Goal: Task Accomplishment & Management: Use online tool/utility

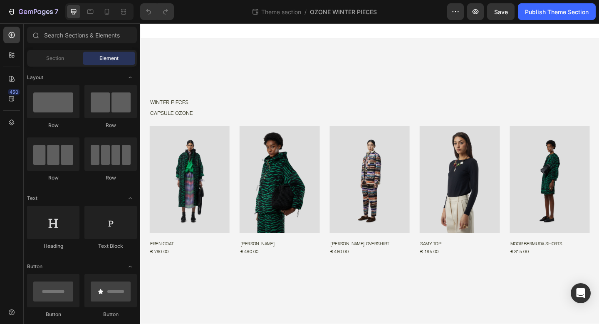
click at [109, 18] on div at bounding box center [99, 11] width 68 height 17
click at [107, 12] on icon at bounding box center [107, 11] width 8 height 8
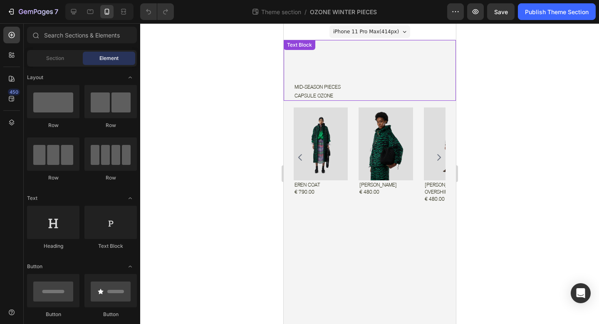
click at [324, 90] on p "MID-SEASON PIECES" at bounding box center [374, 86] width 161 height 9
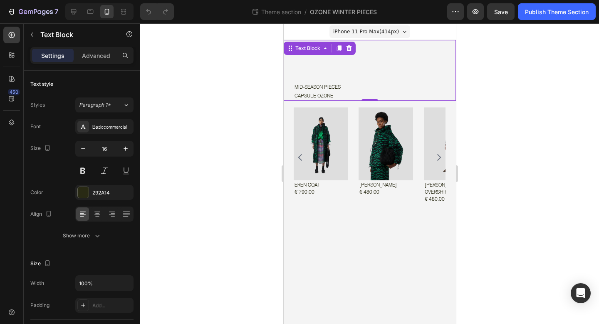
click at [324, 90] on p "MID-SEASON PIECES" at bounding box center [374, 86] width 161 height 9
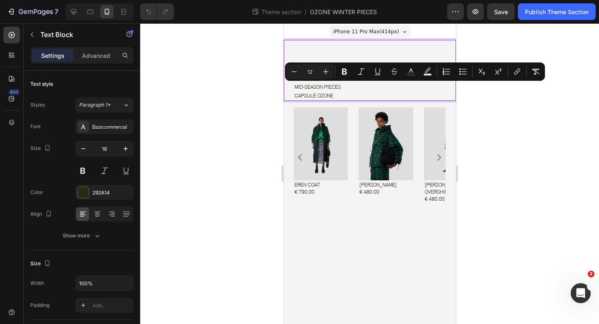
click at [316, 89] on span "MID-SEASON PIECES" at bounding box center [317, 87] width 46 height 6
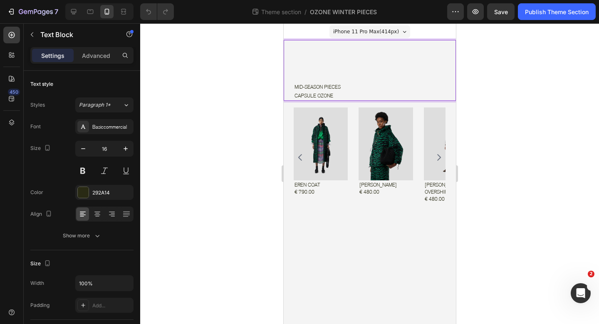
click at [322, 86] on span "MID-SEASON PIECES" at bounding box center [317, 87] width 46 height 6
drag, startPoint x: 323, startPoint y: 85, endPoint x: 294, endPoint y: 85, distance: 29.1
click at [294, 85] on span "MID-SEASON PIECES" at bounding box center [317, 87] width 46 height 6
click at [485, 96] on div at bounding box center [369, 173] width 459 height 300
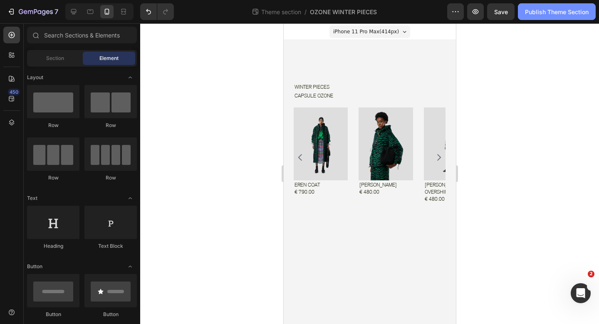
click at [537, 15] on div "Publish Theme Section" at bounding box center [557, 11] width 64 height 9
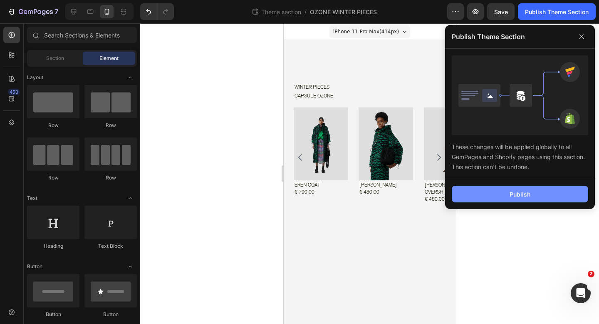
click at [473, 194] on button "Publish" at bounding box center [520, 193] width 136 height 17
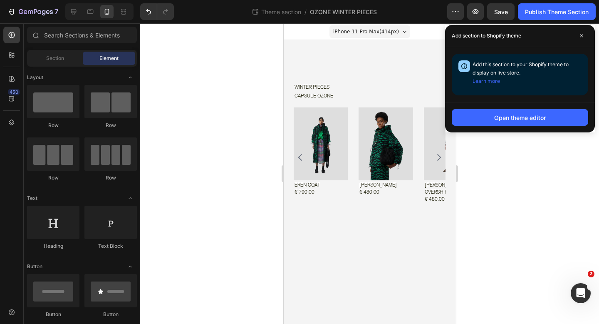
click at [401, 266] on body "iPhone 11 Pro Max ( 414 px) iPhone 13 Mini iPhone 13 Pro iPhone 11 Pro Max iPho…" at bounding box center [369, 173] width 172 height 300
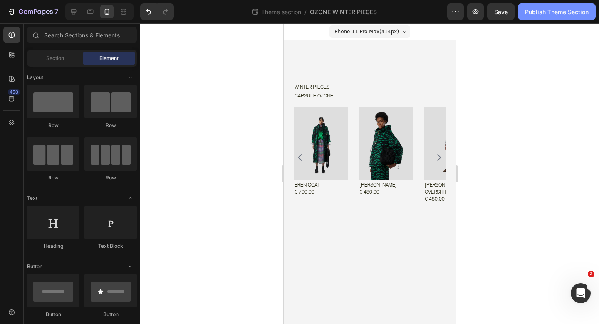
click at [539, 15] on div "Publish Theme Section" at bounding box center [557, 11] width 64 height 9
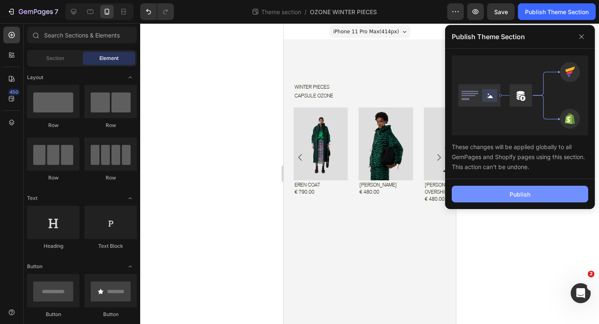
click at [489, 197] on button "Publish" at bounding box center [520, 193] width 136 height 17
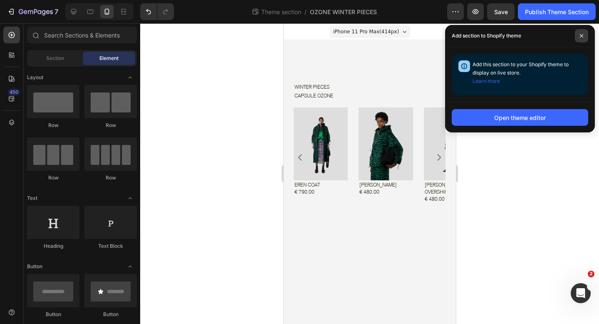
click at [584, 36] on span at bounding box center [581, 35] width 13 height 13
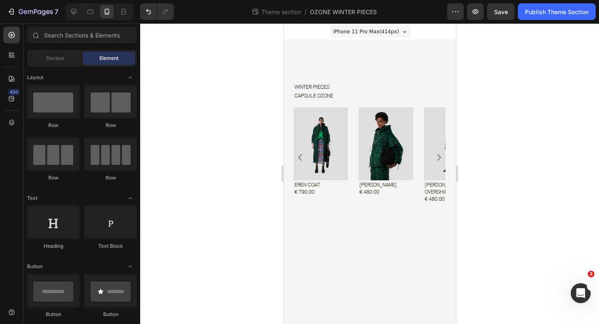
click at [494, 60] on div at bounding box center [369, 173] width 459 height 300
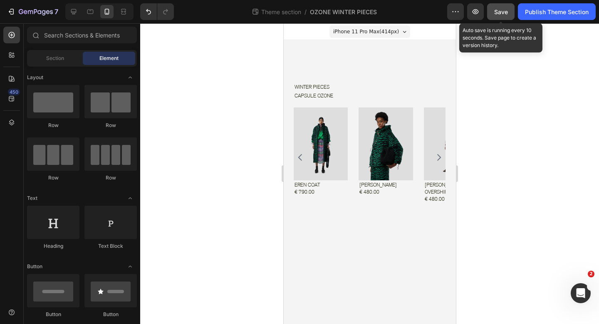
click at [501, 19] on button "Save" at bounding box center [500, 11] width 27 height 17
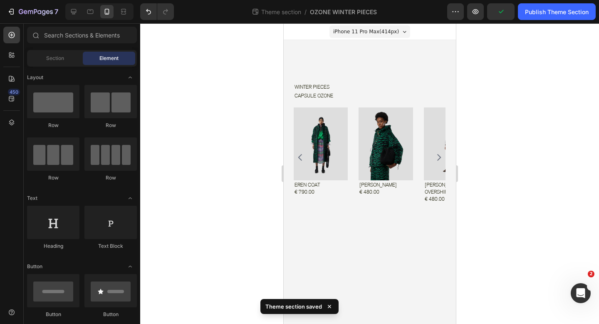
click at [517, 117] on div at bounding box center [369, 173] width 459 height 300
click at [32, 13] on icon "button" at bounding box center [30, 12] width 5 height 4
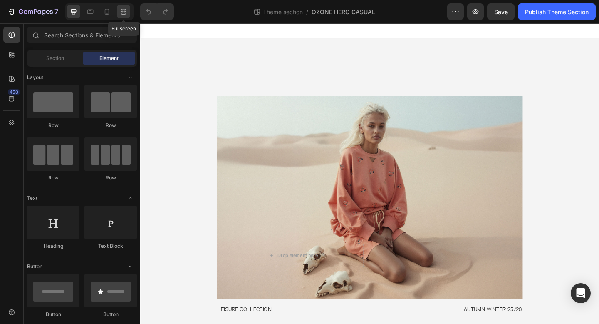
click at [124, 15] on icon at bounding box center [123, 11] width 8 height 8
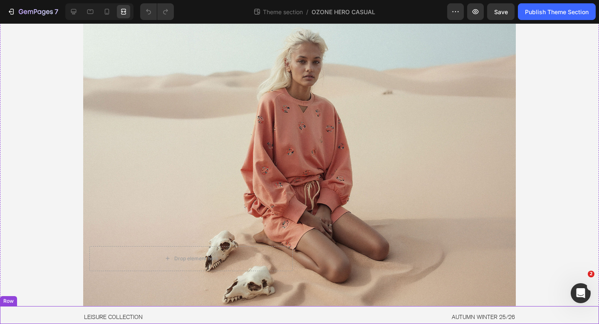
click at [74, 316] on div "LEISURE COLLECTION Text Block AUTUMN WINTER 25/26 Text Block Row" at bounding box center [299, 315] width 599 height 18
click at [76, 13] on icon at bounding box center [73, 11] width 8 height 8
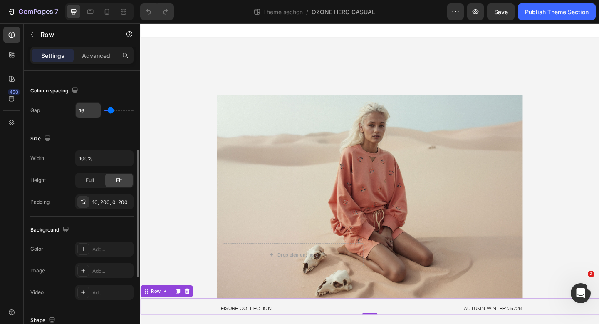
scroll to position [181, 0]
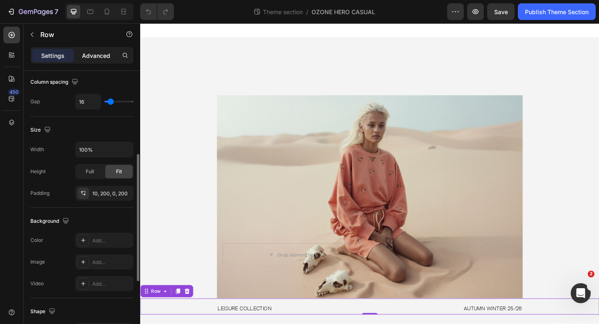
click at [102, 58] on p "Advanced" at bounding box center [96, 55] width 28 height 9
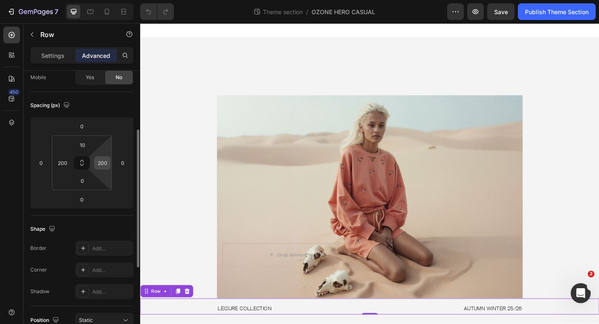
scroll to position [85, 0]
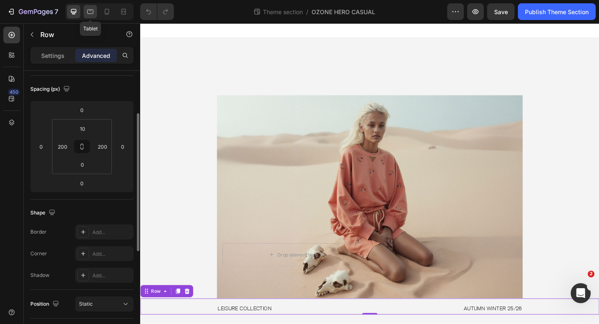
click at [91, 14] on icon at bounding box center [90, 11] width 8 height 8
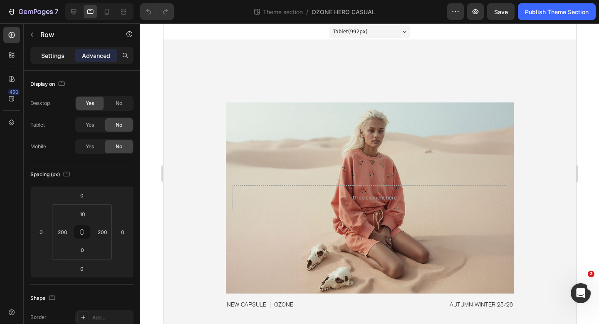
click at [64, 54] on div "Settings" at bounding box center [53, 55] width 42 height 13
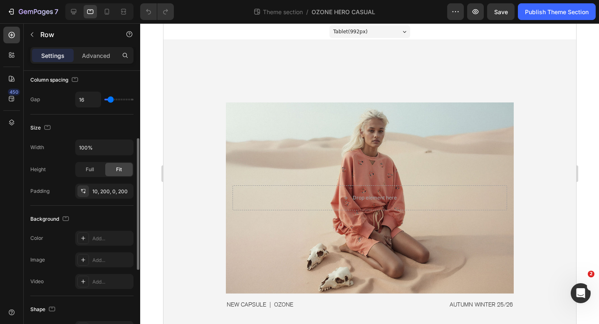
scroll to position [167, 0]
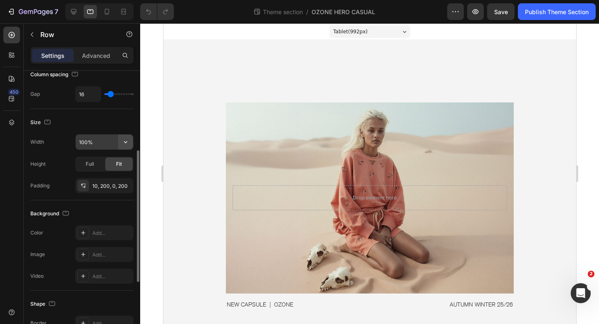
click at [129, 143] on icon "button" at bounding box center [125, 142] width 8 height 8
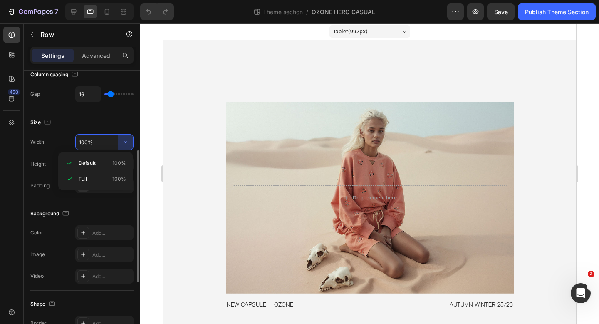
click at [126, 119] on div "Size" at bounding box center [81, 122] width 103 height 13
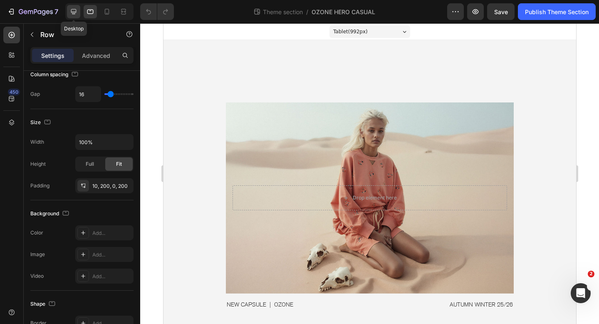
click at [74, 11] on icon at bounding box center [73, 11] width 8 height 8
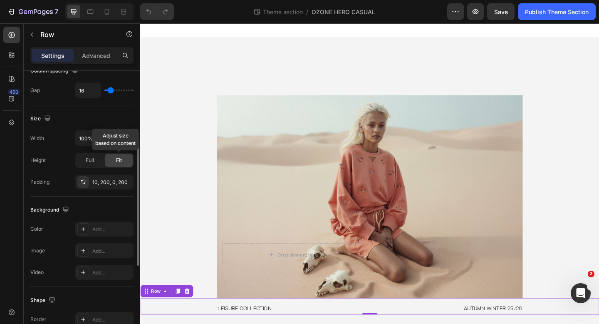
scroll to position [202, 0]
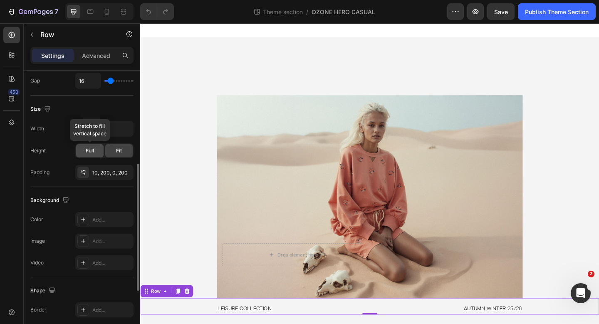
click at [95, 153] on div "Full" at bounding box center [89, 150] width 27 height 13
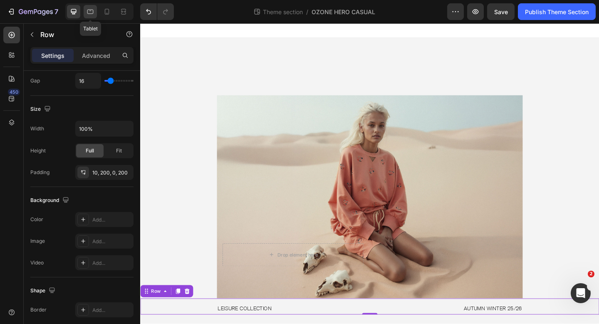
click at [88, 11] on icon at bounding box center [90, 12] width 6 height 5
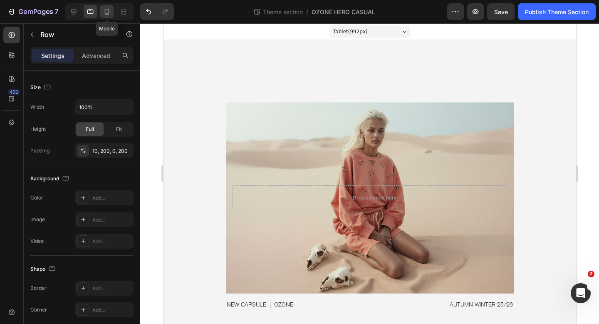
click at [106, 11] on icon at bounding box center [107, 11] width 8 height 8
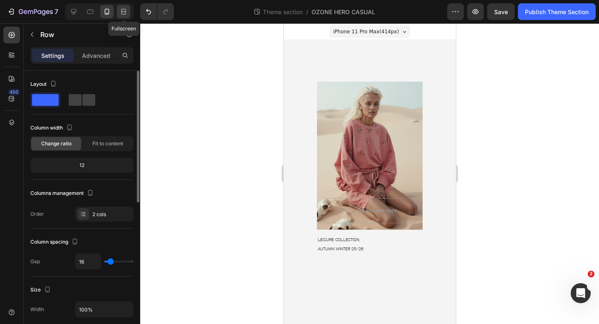
click at [125, 12] on icon at bounding box center [125, 11] width 2 height 2
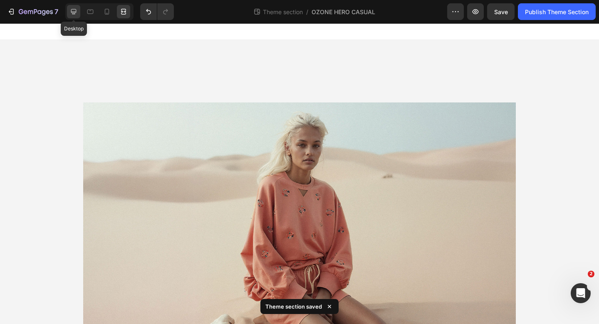
click at [73, 14] on icon at bounding box center [73, 11] width 5 height 5
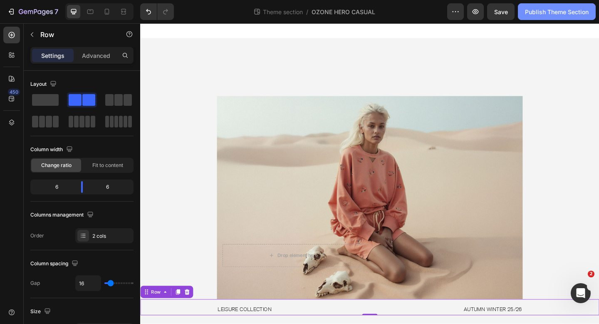
click at [539, 12] on div "Publish Theme Section" at bounding box center [557, 11] width 64 height 9
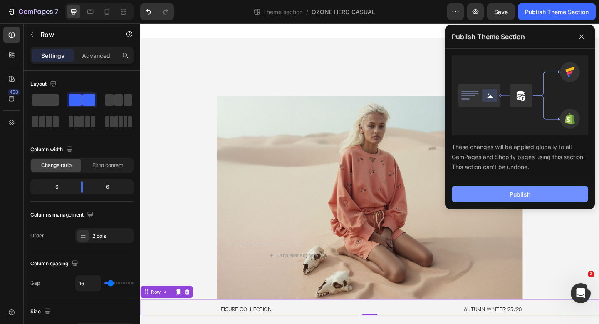
click at [504, 200] on button "Publish" at bounding box center [520, 193] width 136 height 17
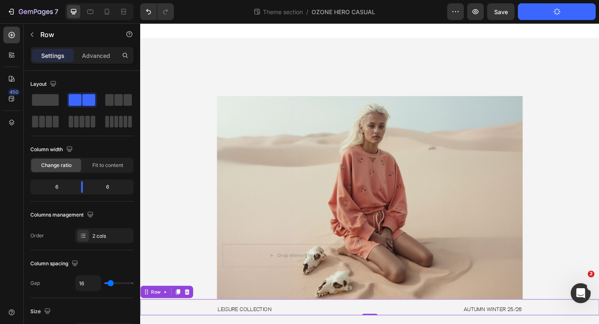
scroll to position [1, 0]
